Goal: Information Seeking & Learning: Learn about a topic

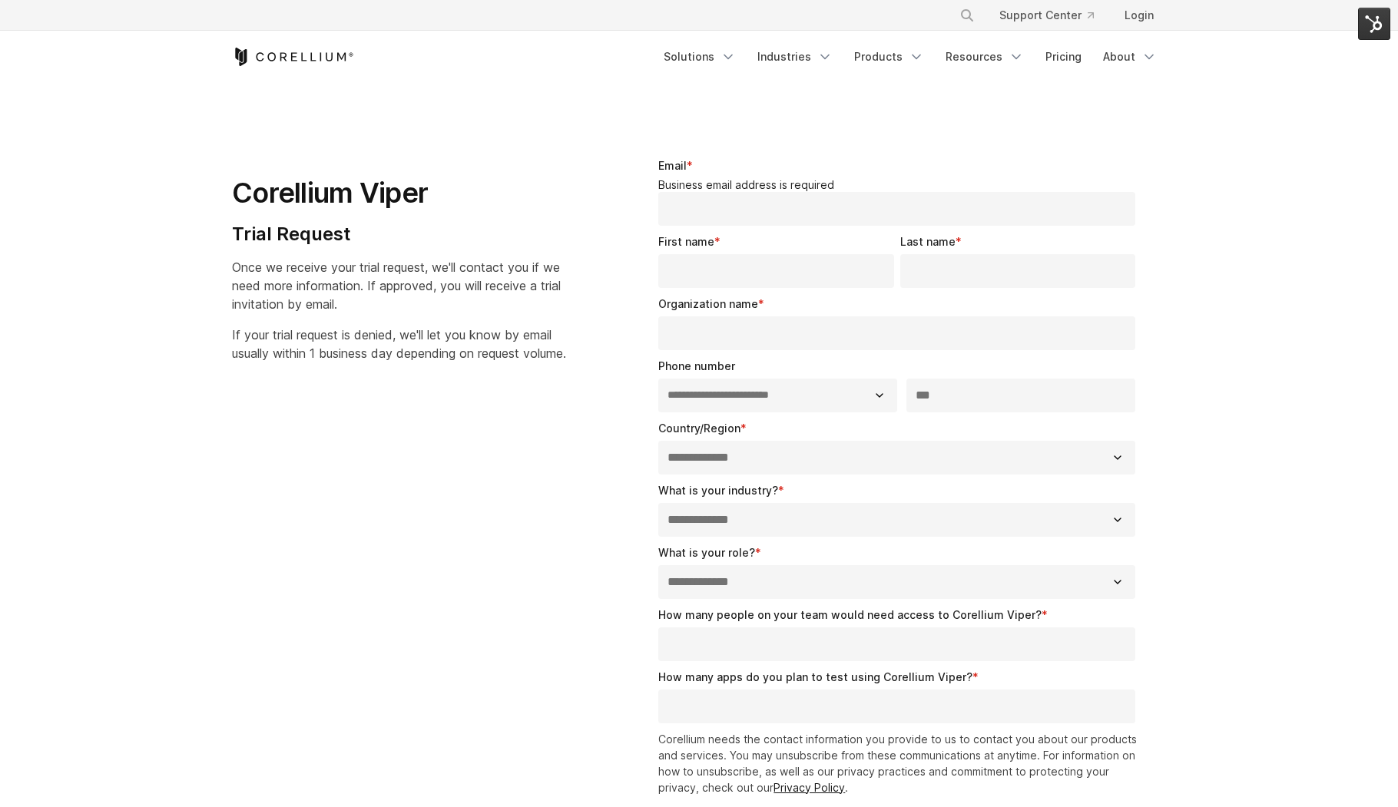
select select "**"
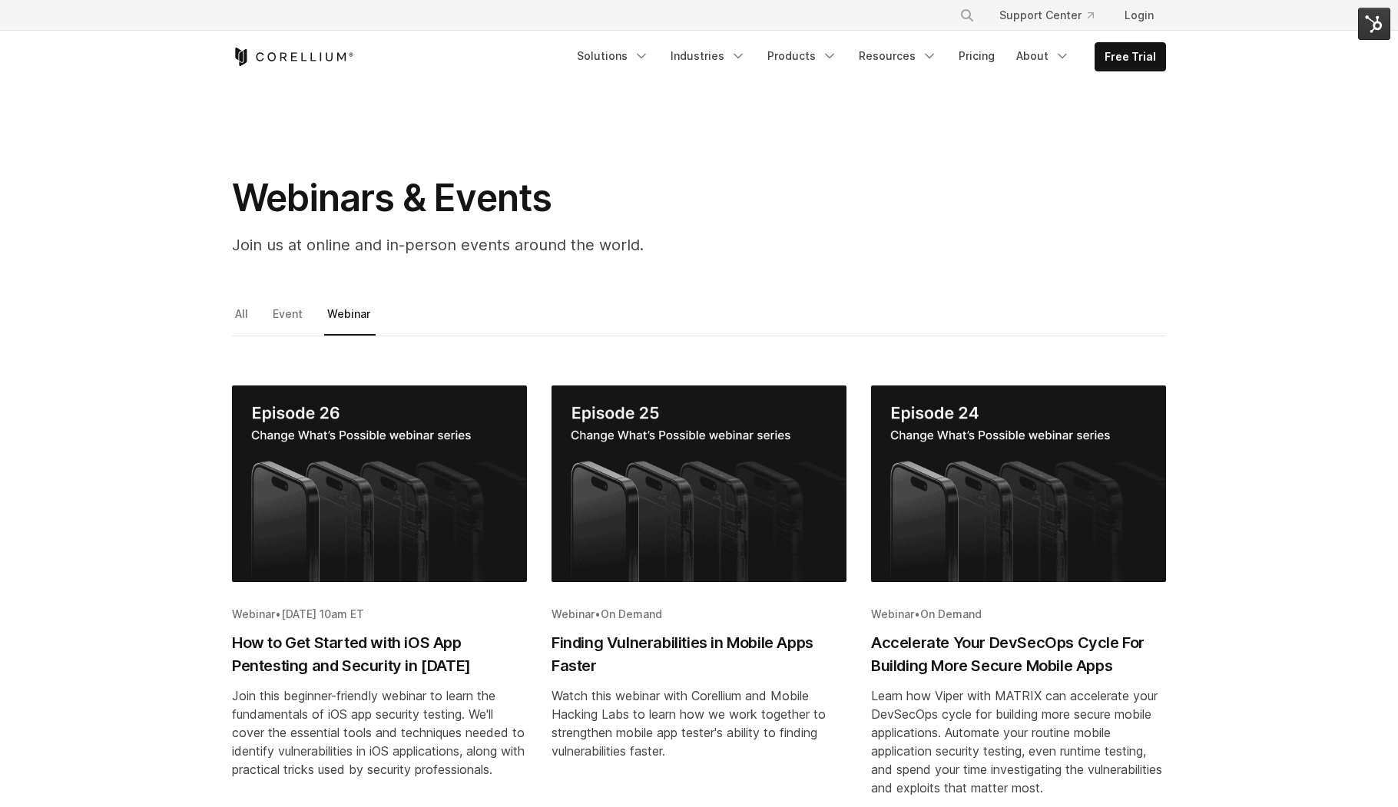
click at [667, 459] on img "Blog post summary: Finding Vulnerabilities in Mobile Apps Faster" at bounding box center [698, 484] width 295 height 197
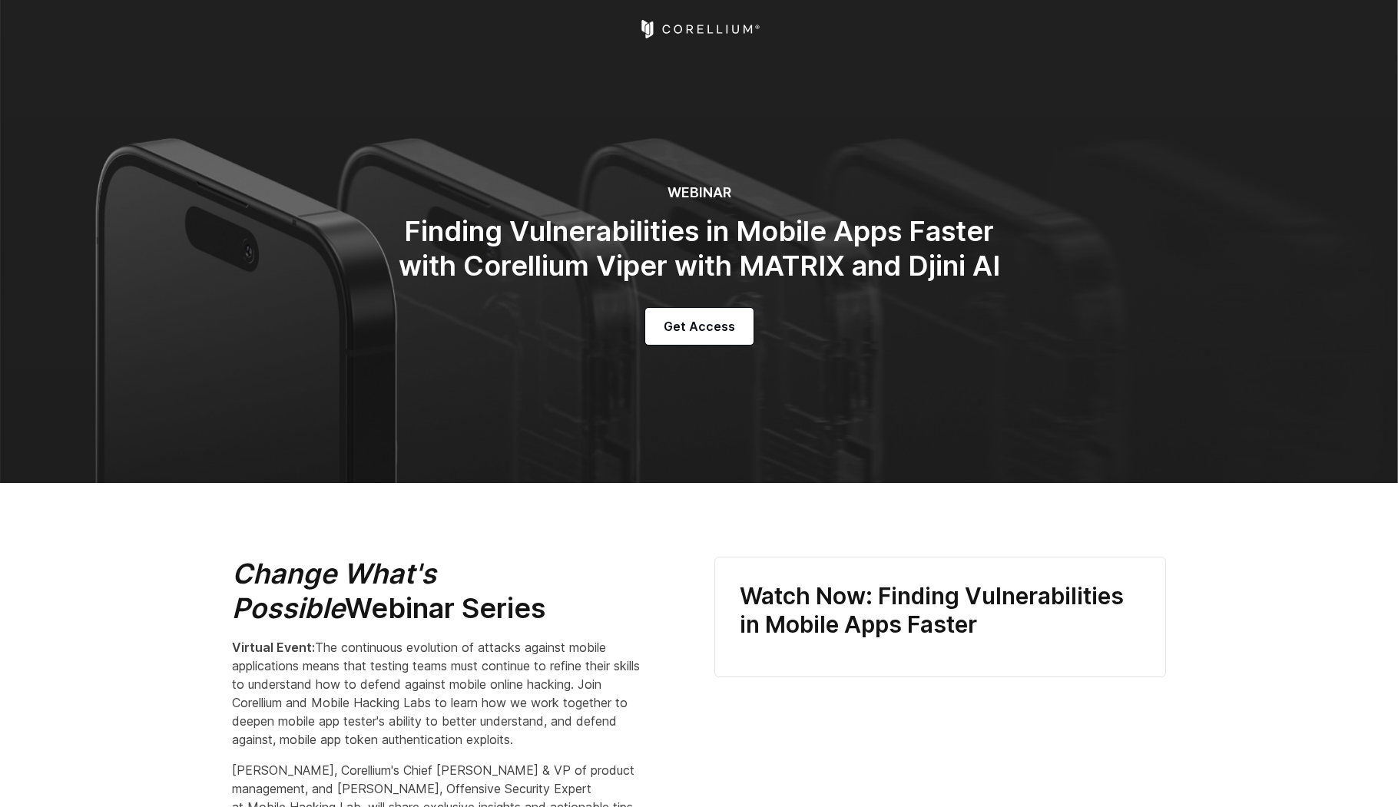
select select "**********"
select select "*********"
